Goal: Task Accomplishment & Management: Use online tool/utility

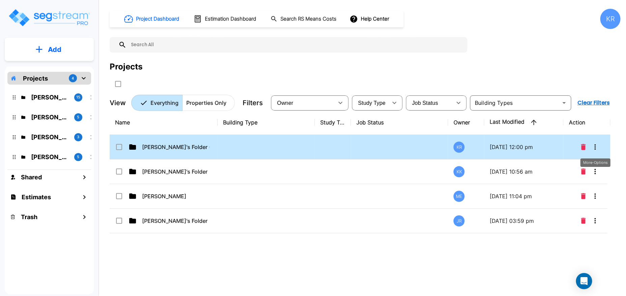
click at [596, 147] on icon "More-Options" at bounding box center [595, 147] width 1 height 5
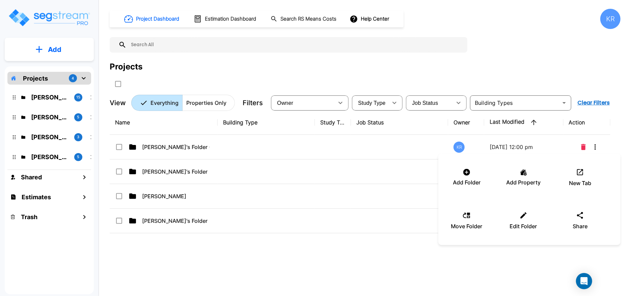
click at [209, 146] on div at bounding box center [313, 148] width 626 height 296
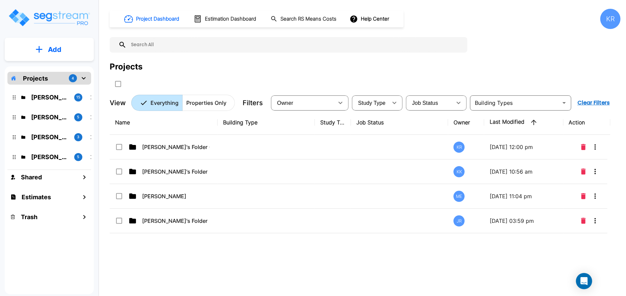
click at [209, 146] on div at bounding box center [313, 148] width 626 height 296
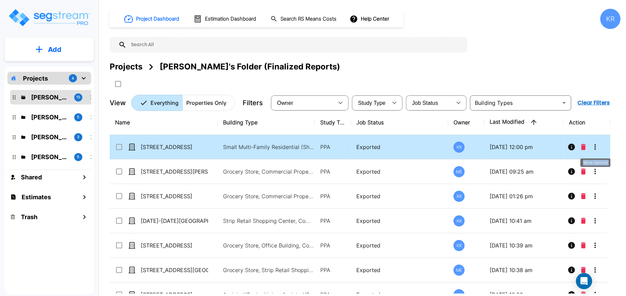
click at [597, 145] on icon "More-Options" at bounding box center [596, 147] width 8 height 8
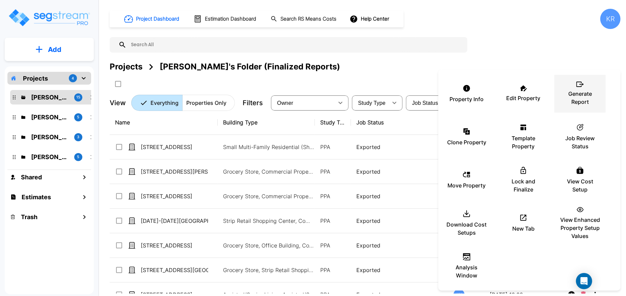
click at [578, 92] on p "Generate Report" at bounding box center [580, 98] width 41 height 16
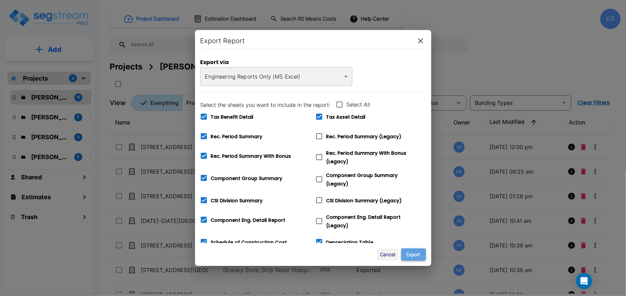
click at [416, 255] on button "Export" at bounding box center [414, 255] width 25 height 12
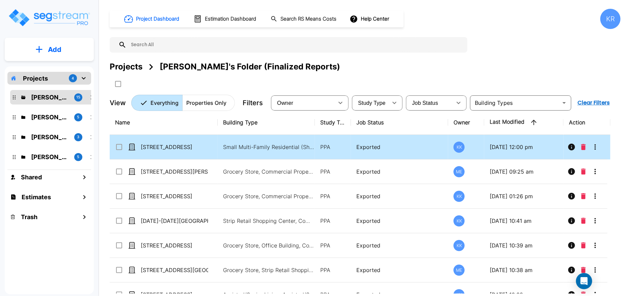
click at [596, 152] on button "More-Options" at bounding box center [596, 147] width 14 height 14
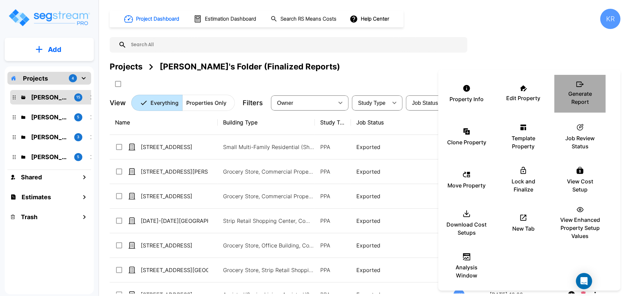
click at [588, 107] on div "Generate Report" at bounding box center [580, 94] width 41 height 34
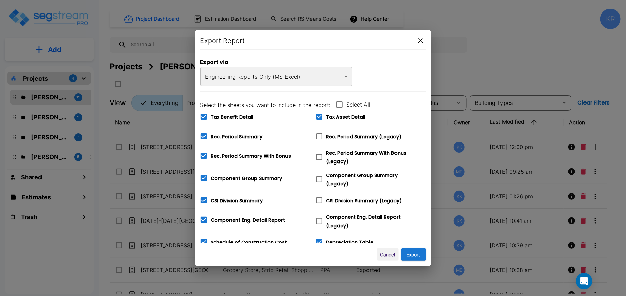
click at [320, 116] on icon at bounding box center [319, 117] width 8 height 8
click at [319, 115] on input "Tax Asset Detail" at bounding box center [315, 113] width 7 height 6
checkbox input "true"
click at [203, 115] on input "Tax Benefit Detail" at bounding box center [200, 113] width 7 height 6
checkbox input "false"
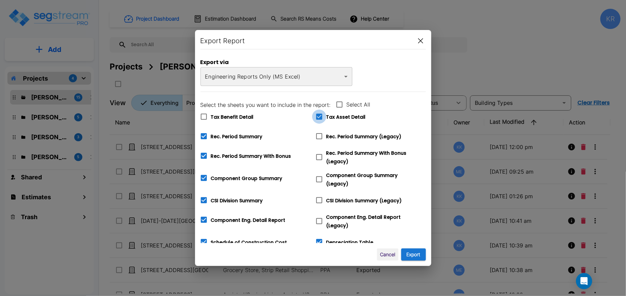
click at [318, 117] on icon at bounding box center [319, 117] width 8 height 8
click at [318, 115] on input "Tax Asset Detail" at bounding box center [315, 113] width 7 height 6
checkbox input "false"
click at [322, 136] on icon at bounding box center [319, 136] width 6 height 6
click at [319, 135] on input "Rec. Period Summary (Legacy)" at bounding box center [315, 132] width 7 height 6
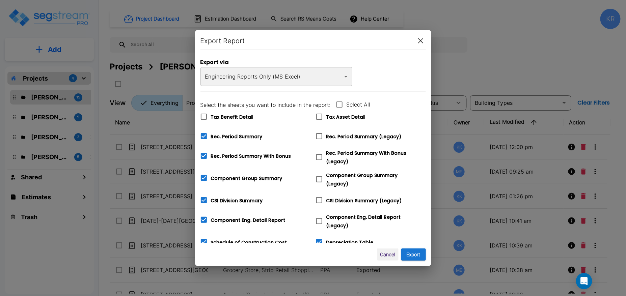
checkbox input "true"
checkbox input "false"
click at [319, 158] on icon at bounding box center [319, 157] width 8 height 8
click at [319, 156] on input "Rec. Period Summary With Bonus (Legacy)" at bounding box center [315, 153] width 7 height 6
checkbox input "true"
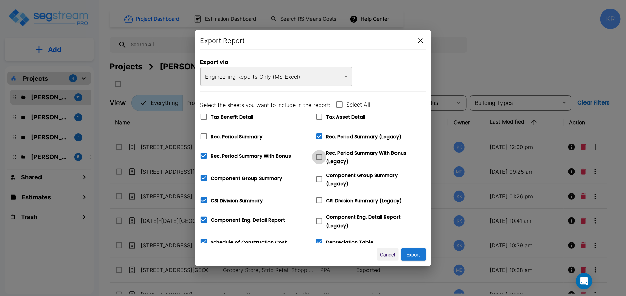
checkbox input "false"
click at [322, 177] on icon at bounding box center [319, 180] width 6 height 6
click at [319, 177] on input "Component Group Summary (Legacy)" at bounding box center [315, 176] width 7 height 6
checkbox input "true"
checkbox input "false"
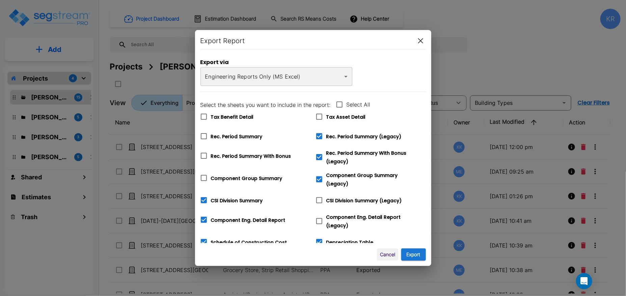
click at [319, 198] on icon at bounding box center [319, 201] width 8 height 8
click at [319, 198] on input "CSI Division Summary (Legacy)" at bounding box center [315, 196] width 7 height 6
checkbox input "true"
checkbox input "false"
click at [319, 218] on icon at bounding box center [319, 221] width 8 height 8
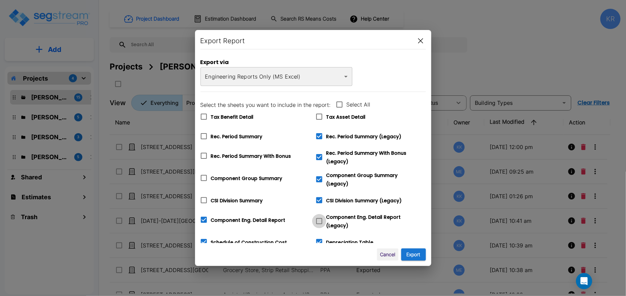
click at [319, 218] on input "Component Eng. Detail Report (Legacy)" at bounding box center [315, 217] width 7 height 6
checkbox input "true"
checkbox input "false"
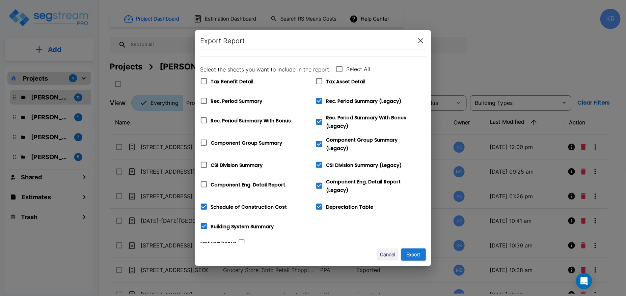
scroll to position [36, 0]
click at [201, 203] on icon at bounding box center [204, 206] width 6 height 6
click at [201, 202] on input "Schedule of Construction Cost" at bounding box center [200, 202] width 7 height 6
checkbox input "false"
click at [416, 257] on button "Export" at bounding box center [414, 255] width 25 height 12
